Goal: Transaction & Acquisition: Subscribe to service/newsletter

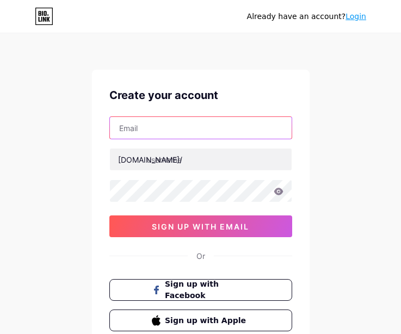
click at [168, 136] on input "text" at bounding box center [201, 128] width 182 height 22
type input "[EMAIL_ADDRESS][DOMAIN_NAME]"
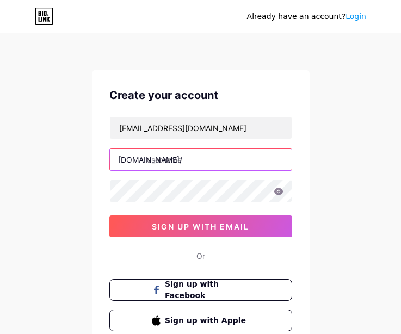
click at [169, 165] on input "text" at bounding box center [201, 160] width 182 height 22
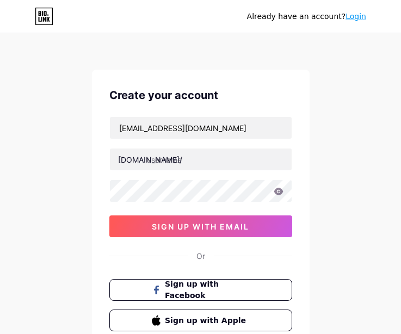
click at [342, 209] on div "Already have an account? Login Create your account [EMAIL_ADDRESS][DOMAIN_NAME]…" at bounding box center [200, 208] width 401 height 416
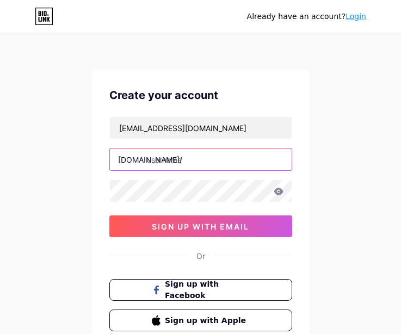
click at [212, 161] on input "text" at bounding box center [201, 160] width 182 height 22
type input "pandawa88pasti"
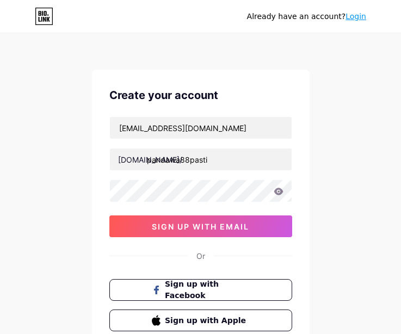
click at [368, 206] on div "Already have an account? Login Create your account [EMAIL_ADDRESS][DOMAIN_NAME]…" at bounding box center [200, 208] width 401 height 416
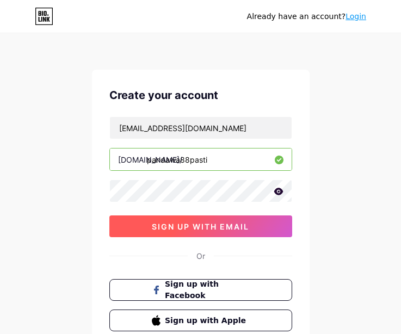
click at [193, 224] on span "sign up with email" at bounding box center [200, 226] width 97 height 9
